Goal: Information Seeking & Learning: Learn about a topic

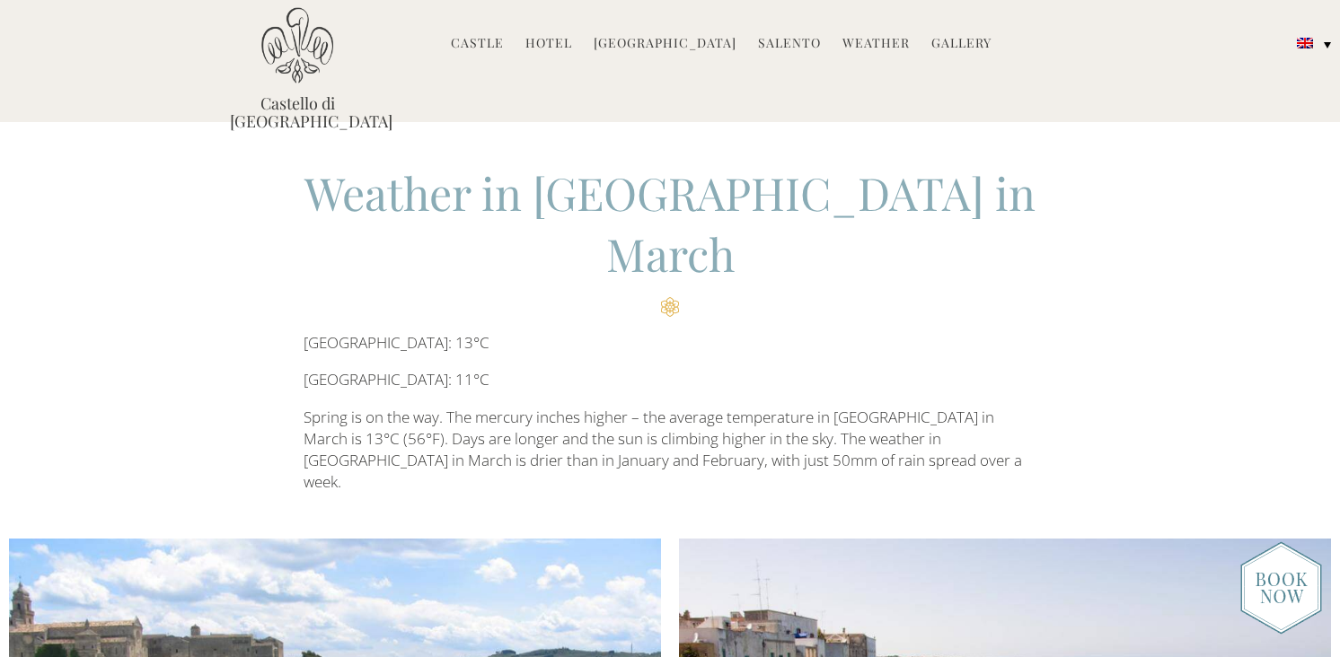
click at [295, 71] on img at bounding box center [297, 45] width 72 height 76
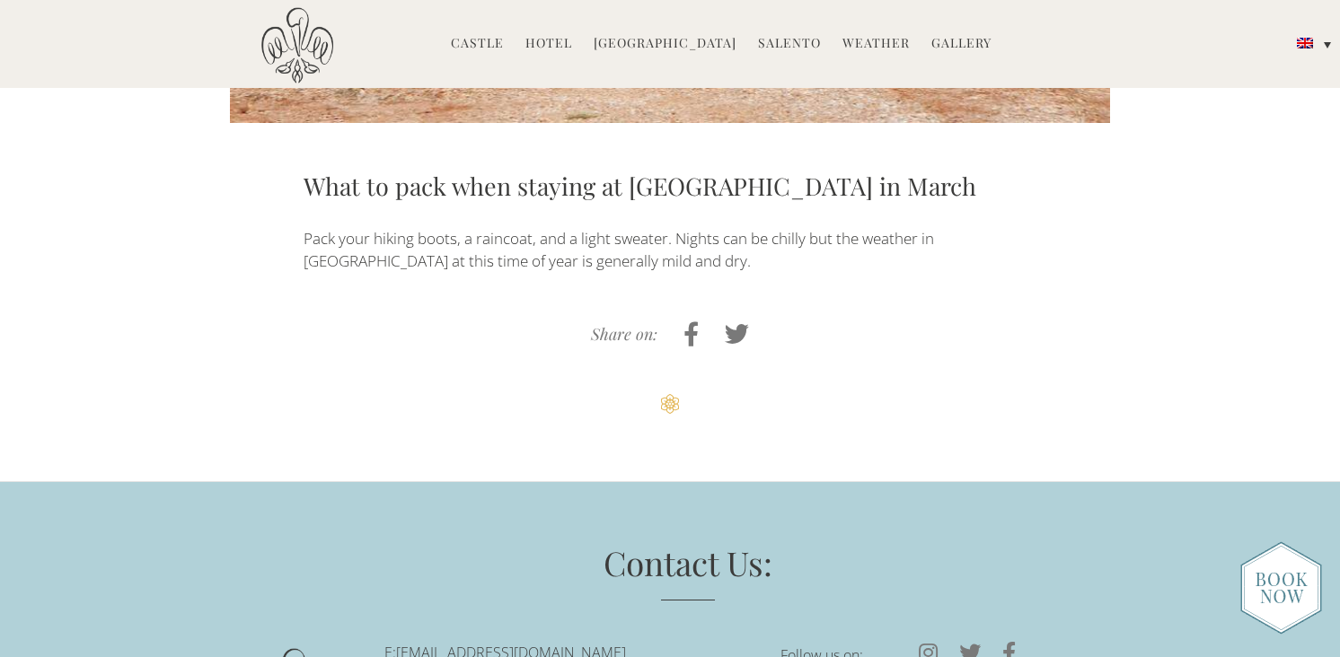
scroll to position [2051, 0]
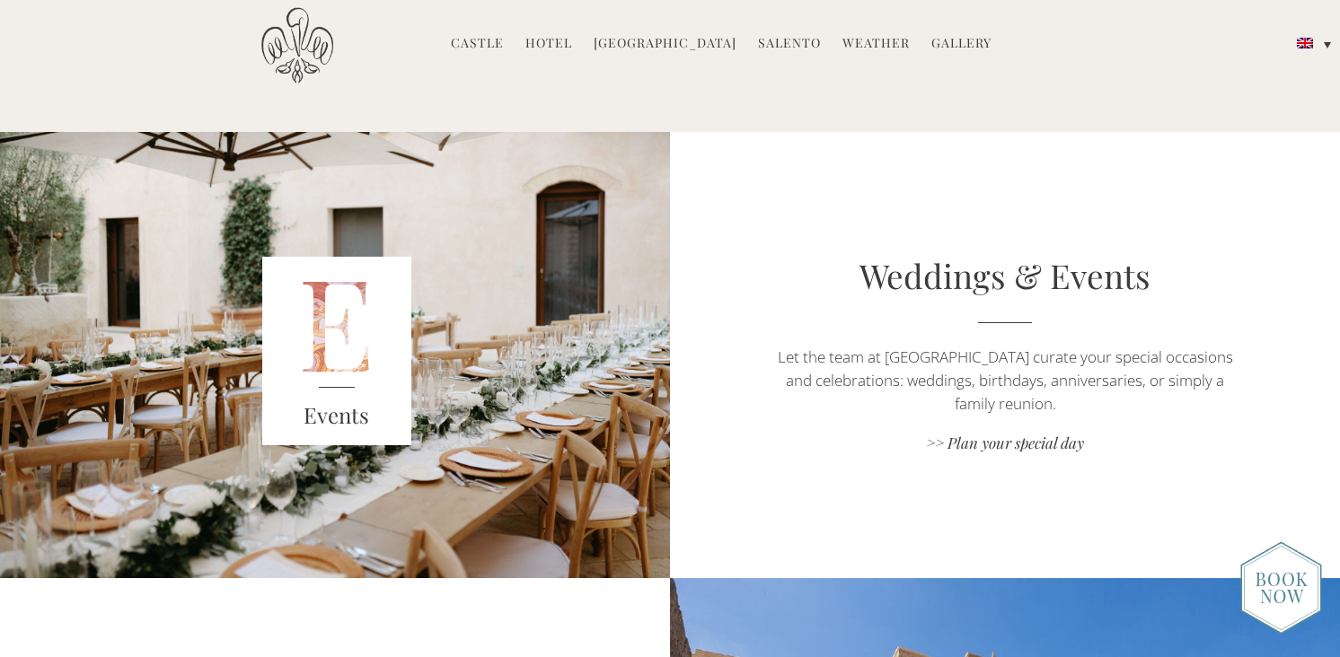
scroll to position [2446, 0]
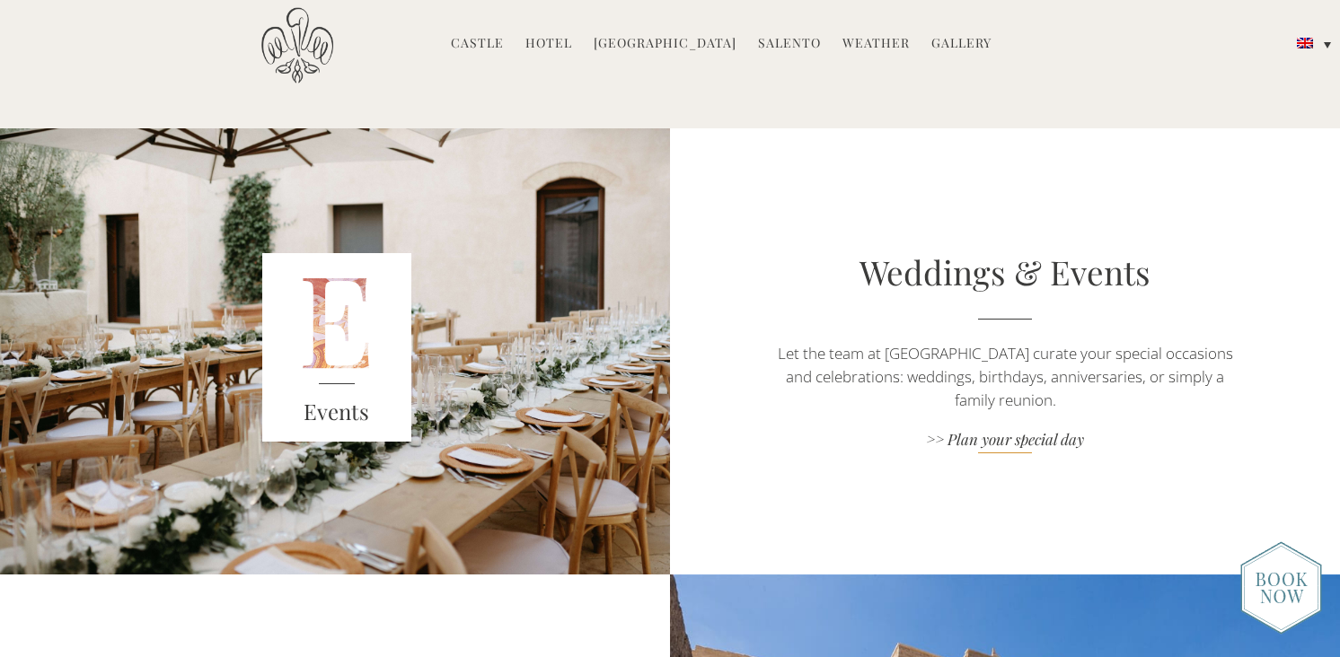
click at [931, 444] on link ">> Plan your special day" at bounding box center [1005, 441] width 469 height 24
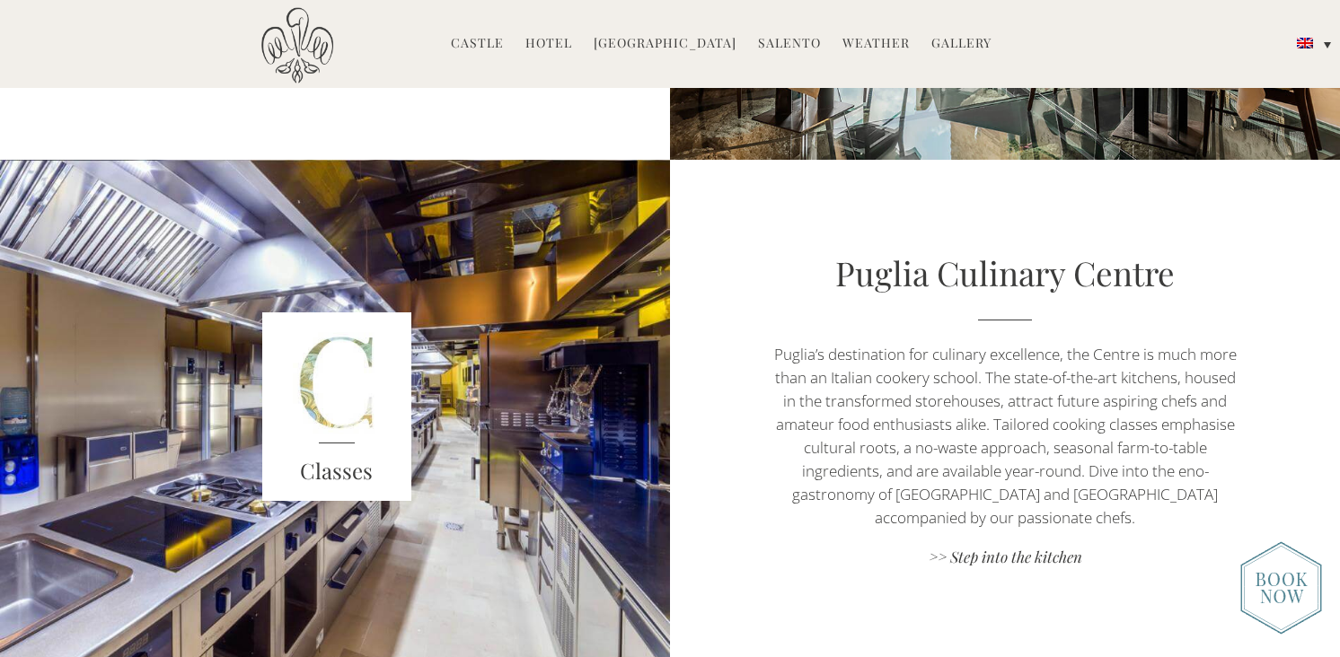
scroll to position [1842, 0]
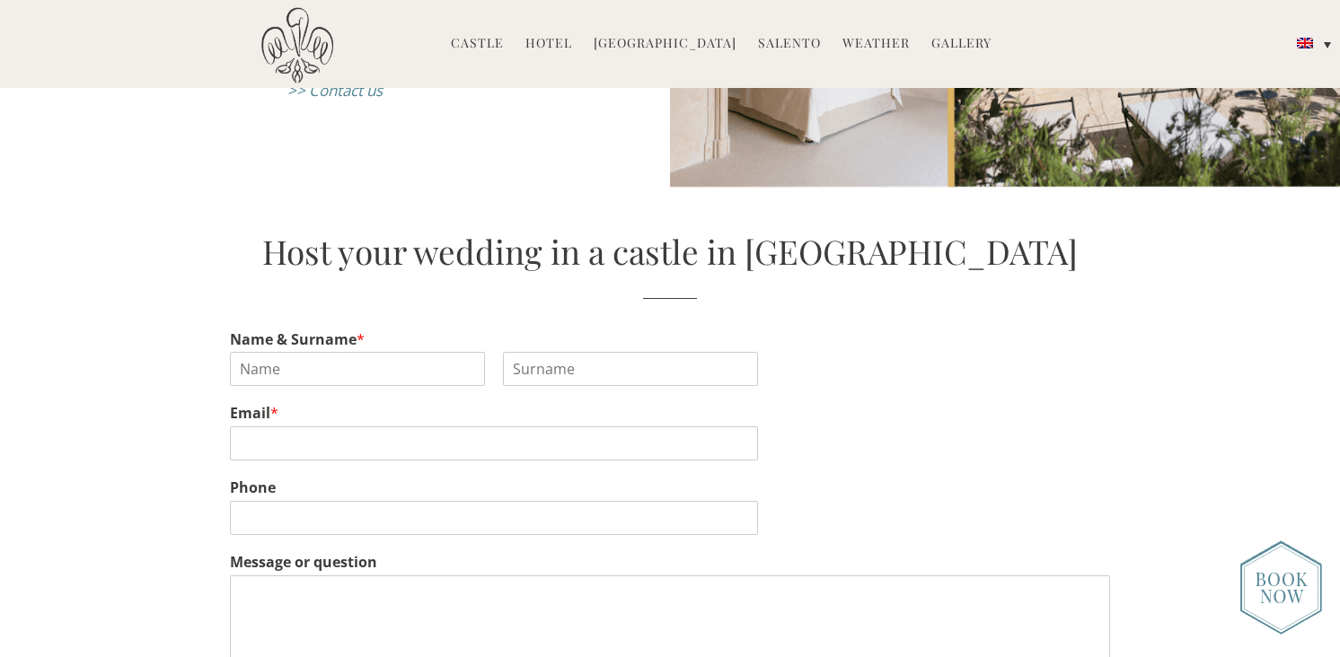
scroll to position [2947, 0]
